Goal: Use online tool/utility: Utilize a website feature to perform a specific function

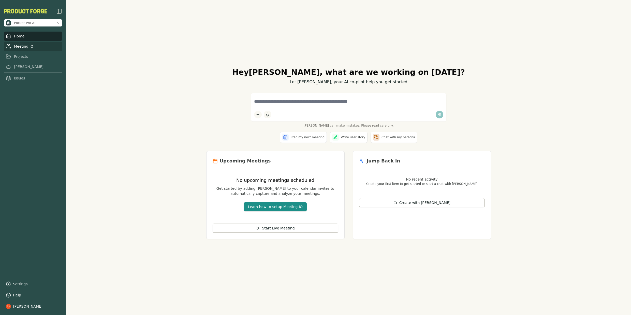
click at [26, 46] on link "Meeting IQ" at bounding box center [33, 46] width 59 height 9
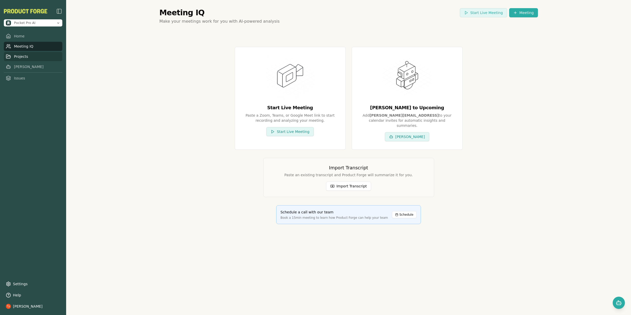
click at [22, 59] on link "Projects" at bounding box center [33, 56] width 59 height 9
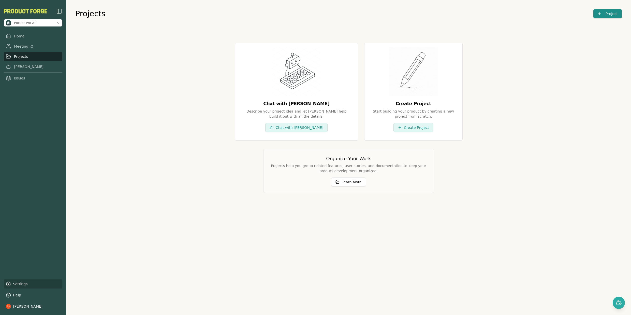
click at [20, 284] on link "Settings" at bounding box center [33, 283] width 59 height 9
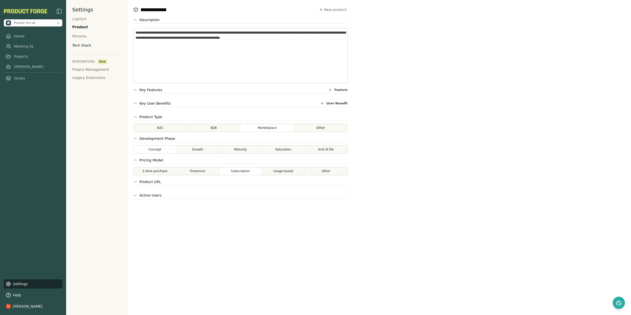
click at [82, 46] on div "Tech Stack" at bounding box center [81, 45] width 19 height 5
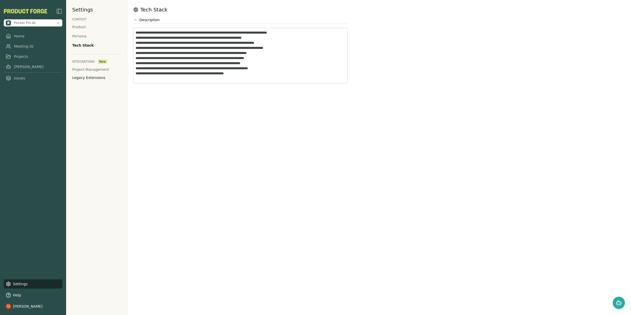
click at [84, 79] on button "Legacy Extensions" at bounding box center [88, 77] width 33 height 5
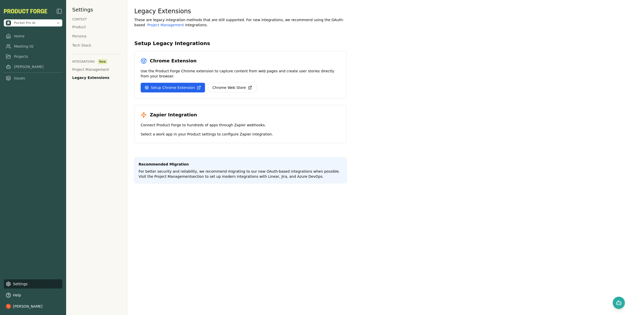
click at [167, 88] on link "Setup Chrome Extension" at bounding box center [173, 88] width 64 height 10
click at [232, 89] on link "Chrome Web Store" at bounding box center [232, 88] width 48 height 10
click at [90, 69] on button "Project Management" at bounding box center [90, 69] width 37 height 5
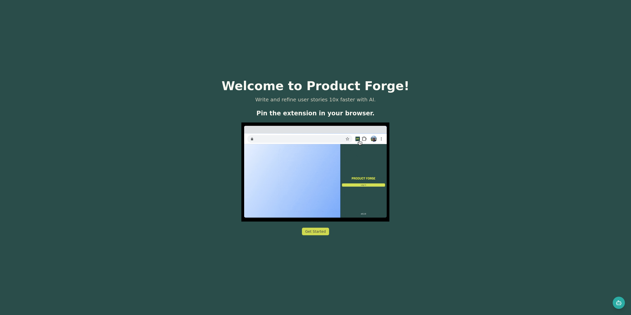
click at [321, 233] on div "Get Started" at bounding box center [315, 231] width 21 height 5
